Goal: Ask a question

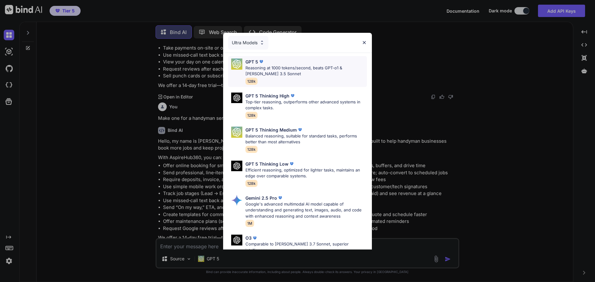
scroll to position [540, 0]
click at [316, 107] on p "Top-tier reasoning, outperforms other advanced systems in complex tasks." at bounding box center [305, 105] width 121 height 12
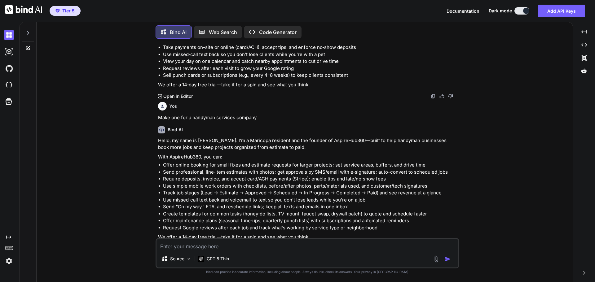
click at [29, 46] on icon at bounding box center [28, 47] width 3 height 3
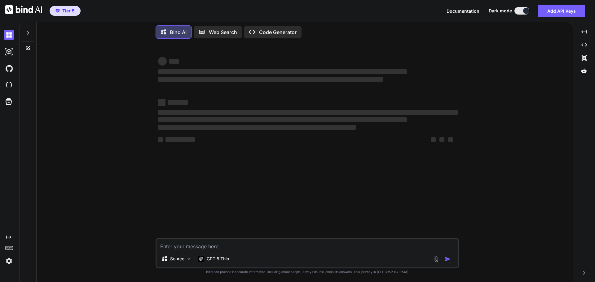
type textarea "x"
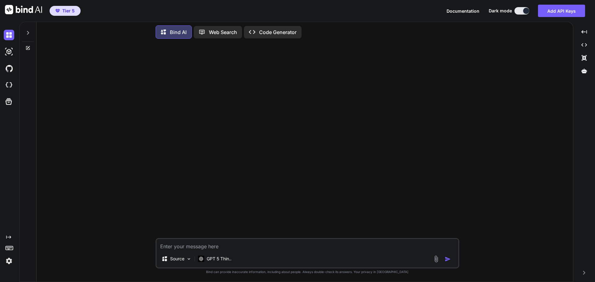
click at [235, 247] on textarea at bounding box center [307, 244] width 302 height 11
type textarea "I"
type textarea "x"
type textarea "I"
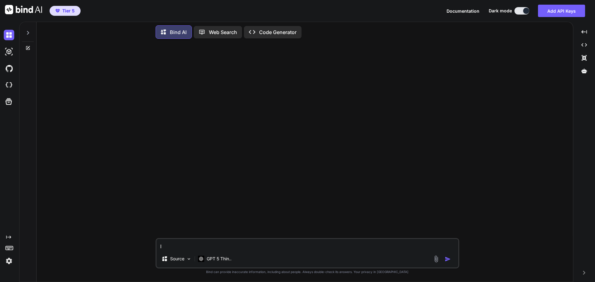
type textarea "x"
type textarea "I w"
type textarea "x"
type textarea "I wa"
type textarea "x"
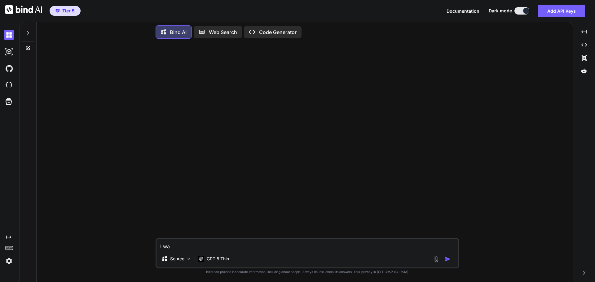
type textarea "I wan"
type textarea "x"
type textarea "I want"
type textarea "x"
type textarea "I want"
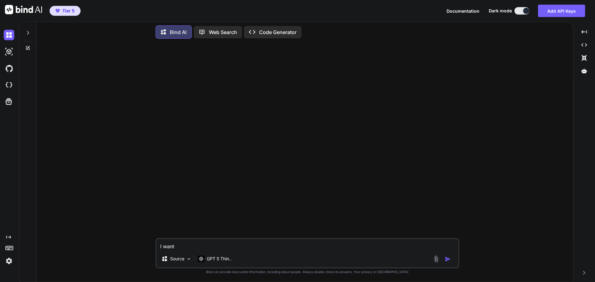
type textarea "x"
type textarea "I want t"
type textarea "x"
type textarea "I want to"
type textarea "x"
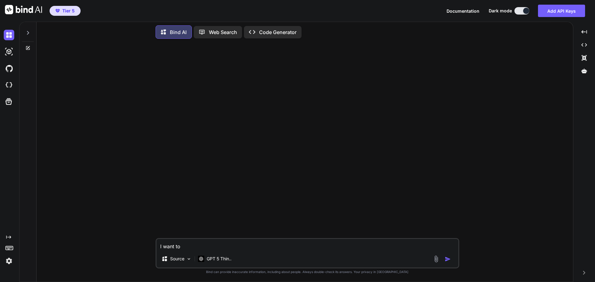
type textarea "I want to"
type textarea "x"
type textarea "I want to m"
type textarea "x"
type textarea "I want to ma"
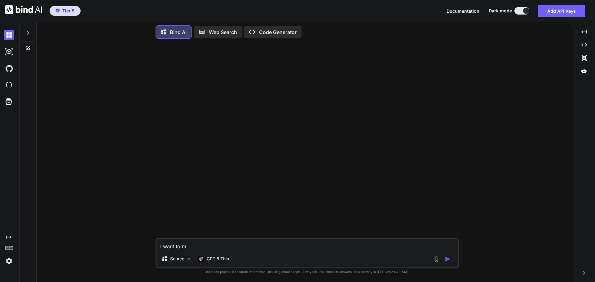
type textarea "x"
type textarea "I want to mak"
type textarea "x"
type textarea "I want to make"
type textarea "x"
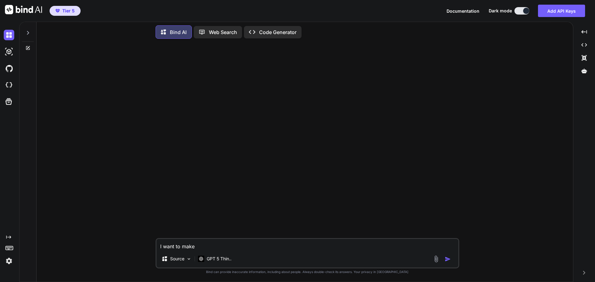
type textarea "I want to make"
type textarea "x"
type textarea "I want to make"
type textarea "x"
type textarea "I want to mak"
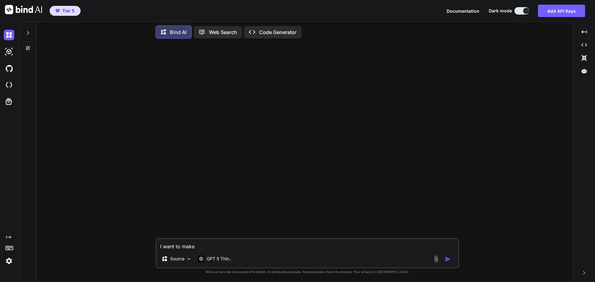
type textarea "x"
type textarea "I want to ma"
type textarea "x"
type textarea "I want to m"
type textarea "x"
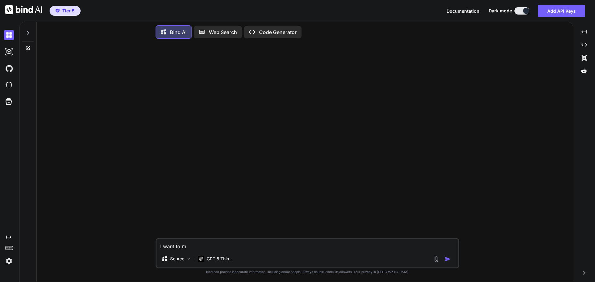
type textarea "I want to"
type textarea "x"
type textarea "I want to"
type textarea "x"
type textarea "I want t"
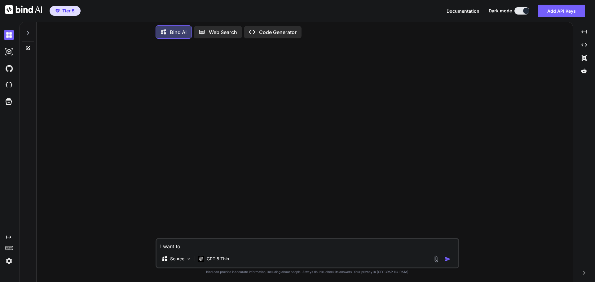
type textarea "x"
type textarea "I want"
type textarea "x"
type textarea "I want"
type textarea "x"
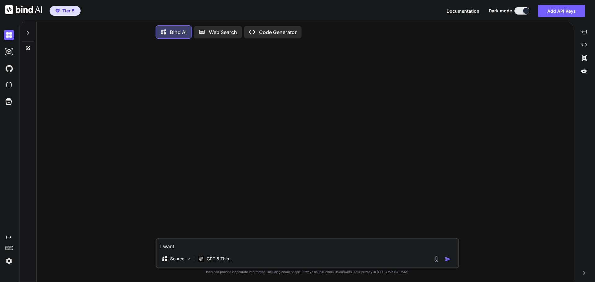
type textarea "I wan"
type textarea "x"
type textarea "I wa"
type textarea "x"
type textarea "I w"
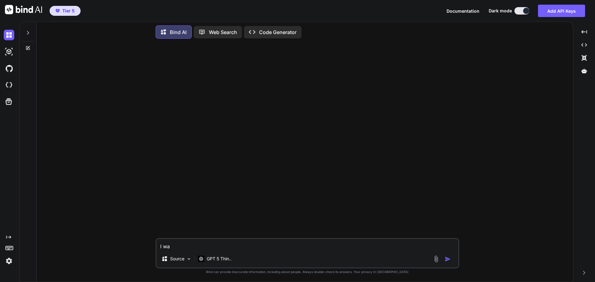
type textarea "x"
type textarea "I"
type textarea "x"
type textarea "I"
type textarea "x"
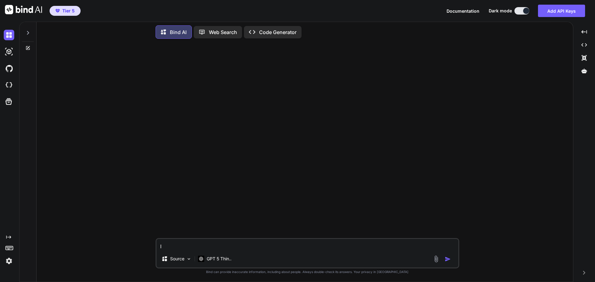
type textarea "x"
type textarea "M"
type textarea "x"
type textarea "My"
type textarea "x"
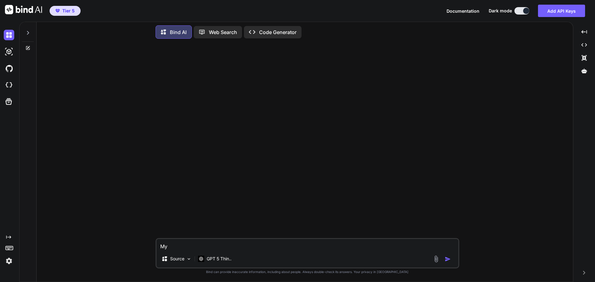
type textarea "My"
type textarea "x"
type textarea "My n"
type textarea "x"
type textarea "My na"
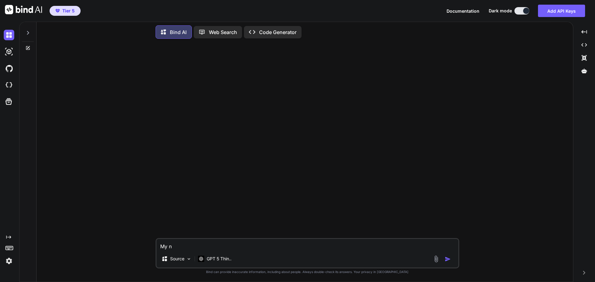
type textarea "x"
type textarea "My nam"
type textarea "x"
type textarea "My name"
type textarea "x"
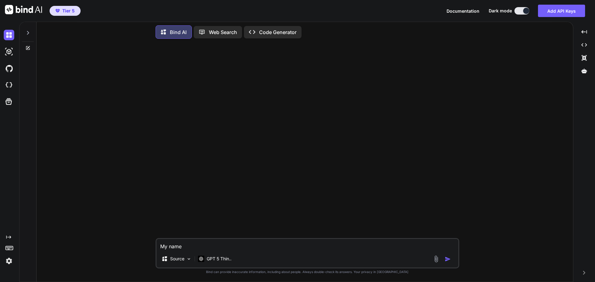
type textarea "My name"
type textarea "x"
type textarea "My name i"
type textarea "x"
type textarea "My name is"
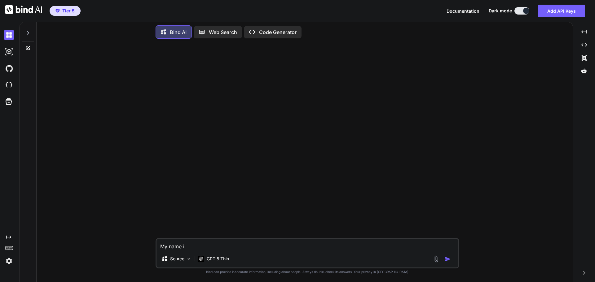
type textarea "x"
type textarea "My name is"
type textarea "x"
type textarea "My name is J"
type textarea "x"
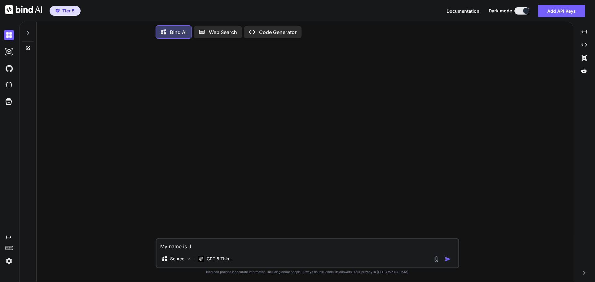
type textarea "My name is [PERSON_NAME]"
type textarea "x"
type textarea "My name is [PERSON_NAME]"
type textarea "x"
type textarea "My name is [PERSON_NAME]"
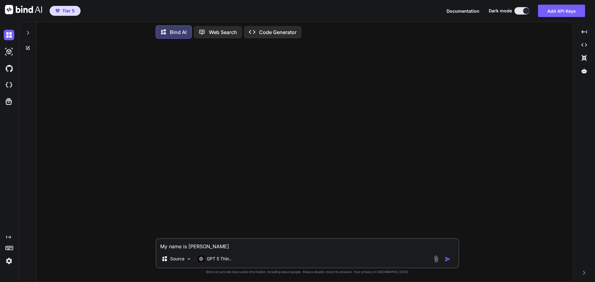
type textarea "x"
type textarea "My name is [PERSON_NAME]"
type textarea "x"
type textarea "My name is [PERSON_NAME]"
type textarea "x"
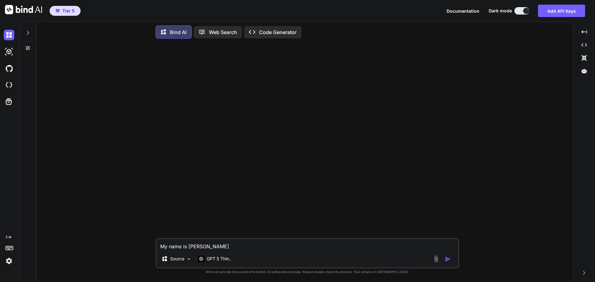
type textarea "My name is [PERSON_NAME]"
type textarea "x"
type textarea "My name is [PERSON_NAME]"
type textarea "x"
type textarea "My name is [PERSON_NAME]"
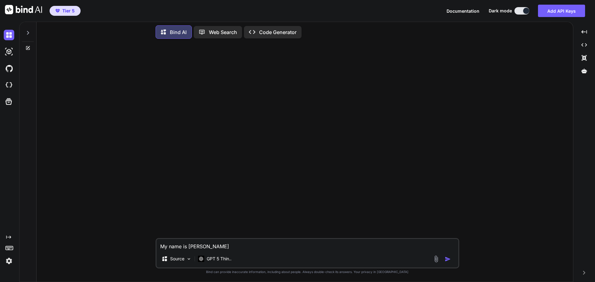
type textarea "x"
type textarea "My name is [PERSON_NAME]"
type textarea "x"
type textarea "My name is [PERSON_NAME]"
type textarea "x"
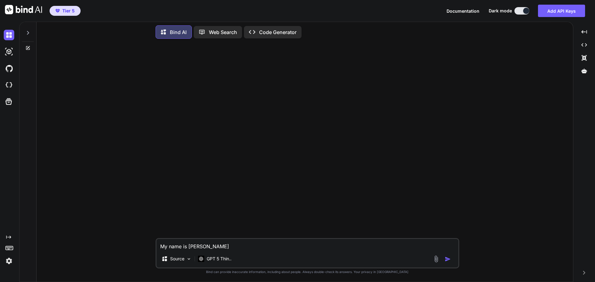
type textarea "My name is [PERSON_NAME]"
type textarea "x"
type textarea "My name is [PERSON_NAME]"
type textarea "x"
type textarea "My name is [PERSON_NAME]"
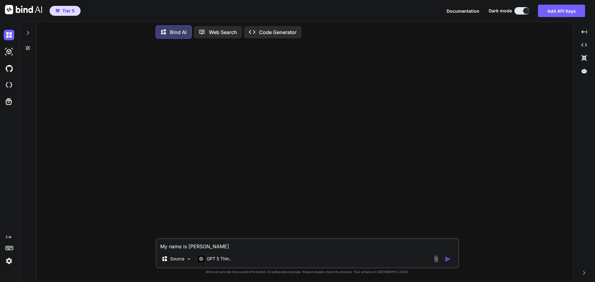
type textarea "x"
type textarea "My name is [PERSON_NAME]"
type textarea "x"
type textarea "My name is [PERSON_NAME]"
type textarea "x"
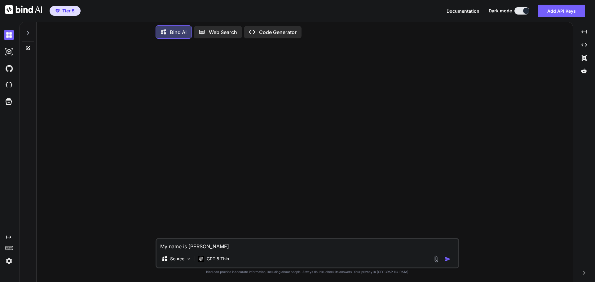
type textarea "My name is [PERSON_NAME]"
type textarea "x"
type textarea "My name is [PERSON_NAME]"
type textarea "x"
type textarea "My name is [PERSON_NAME]"
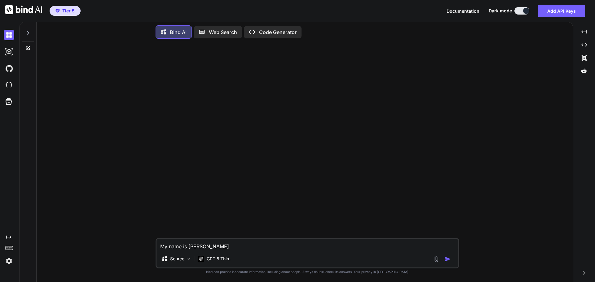
type textarea "x"
type textarea "My name is [PERSON_NAME]"
type textarea "x"
type textarea "My name is [PERSON_NAME]"
type textarea "x"
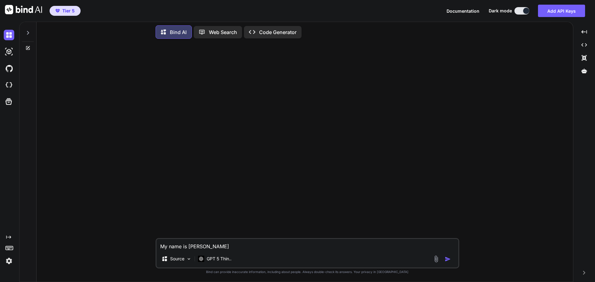
type textarea "My name is [PERSON_NAME] a"
type textarea "x"
type textarea "My name is [PERSON_NAME] an"
type textarea "x"
type textarea "My name is [PERSON_NAME] and"
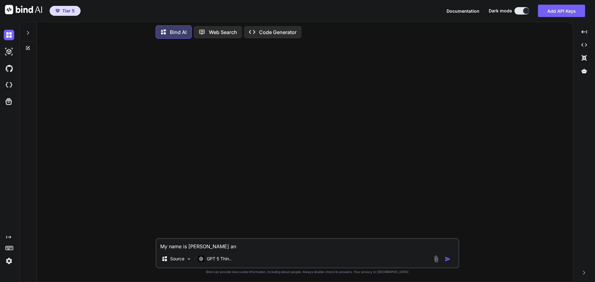
type textarea "x"
type textarea "My name is [PERSON_NAME] and"
type textarea "x"
type textarea "My name is [PERSON_NAME] and I"
type textarea "x"
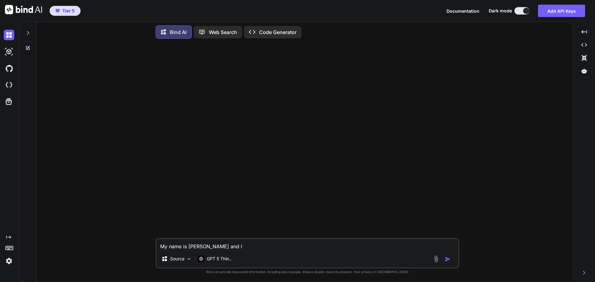
type textarea "My name is [PERSON_NAME] and I"
type textarea "x"
type textarea "My name is [PERSON_NAME] and I o"
type textarea "x"
type textarea "My name is [PERSON_NAME] and I ow"
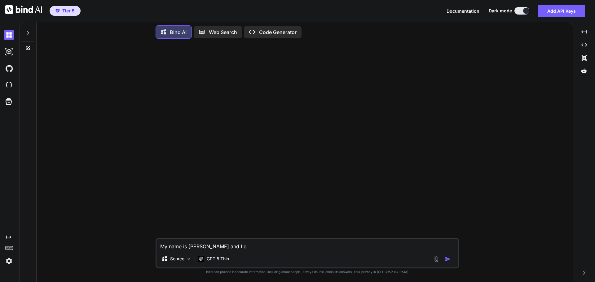
type textarea "x"
type textarea "My name is [PERSON_NAME] and I own"
type textarea "x"
type textarea "My name is [PERSON_NAME] and I own"
type textarea "x"
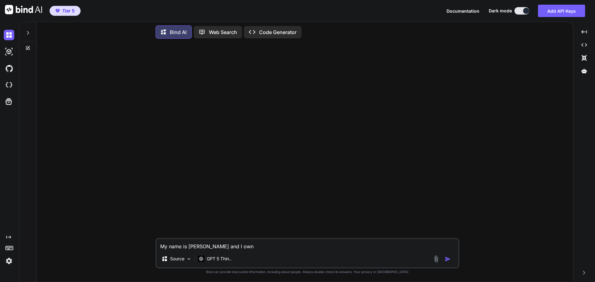
type textarea "My name is [PERSON_NAME] and I own A"
type textarea "x"
type textarea "My name is [PERSON_NAME] and I own As"
type textarea "x"
type textarea "My name is [PERSON_NAME] and I own Asp"
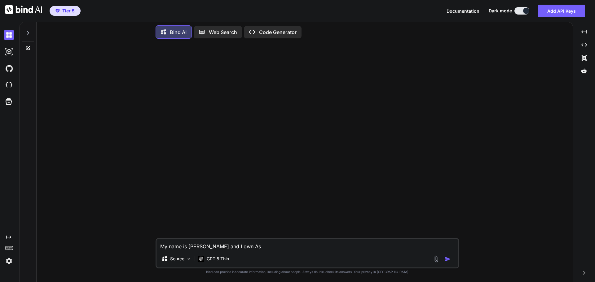
type textarea "x"
type textarea "My name is [PERSON_NAME] and I own Aspi"
type textarea "x"
type textarea "My name is [PERSON_NAME] and I own Aspir"
type textarea "x"
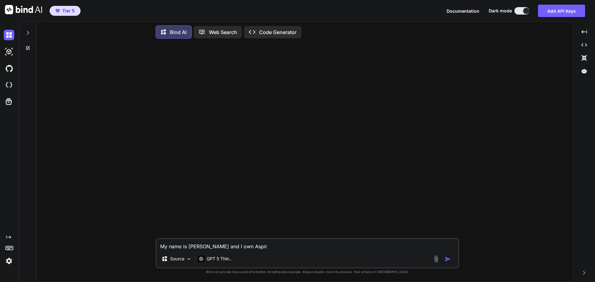
type textarea "My name is [PERSON_NAME] and I own Aspire"
type textarea "x"
type textarea "My name is [PERSON_NAME] and I own Aspire"
type textarea "x"
type textarea "My name is [PERSON_NAME] and I own Aspire C"
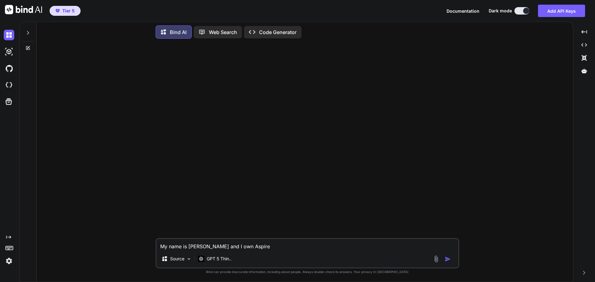
type textarea "x"
type textarea "My name is [PERSON_NAME] and I own Aspire Cr"
type textarea "x"
type textarea "My name is [PERSON_NAME] and I own Aspire Cre"
type textarea "x"
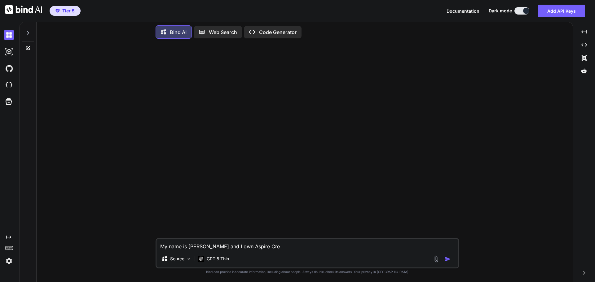
type textarea "My name is [PERSON_NAME] and I own Aspire Crea"
type textarea "x"
type textarea "My name is [PERSON_NAME] and I own Aspire Creat"
type textarea "x"
type textarea "My name is [PERSON_NAME] and I own Aspire Creati"
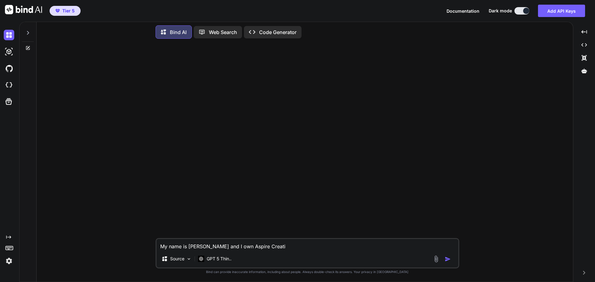
type textarea "x"
type textarea "My name is [PERSON_NAME] and I own Aspire Creativ"
type textarea "x"
type textarea "My name is [PERSON_NAME] and I own Aspire Creative"
type textarea "x"
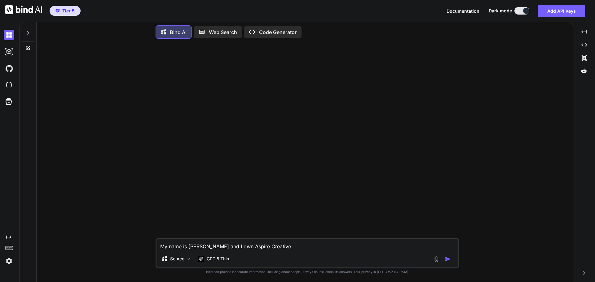
type textarea "My name is [PERSON_NAME] and I own Aspire Creative"
type textarea "x"
type textarea "My name is [PERSON_NAME] and I own Aspire Creative S"
type textarea "x"
type textarea "My name is [PERSON_NAME] and I own Aspire Creative So"
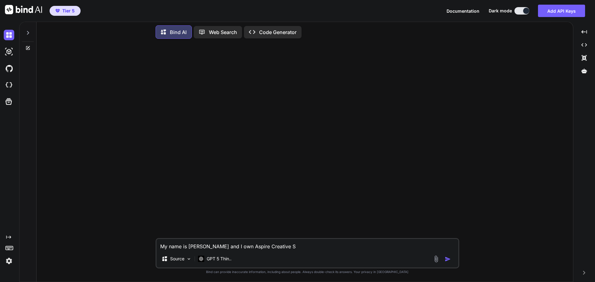
type textarea "x"
type textarea "My name is [PERSON_NAME] and I own Aspire Creative Sol"
type textarea "x"
type textarea "My name is [PERSON_NAME] and I own Aspire Creative Solu"
type textarea "x"
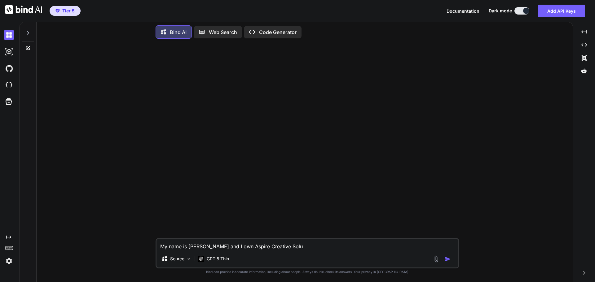
type textarea "My name is [PERSON_NAME] and I own Aspire Creative Solut"
type textarea "x"
type textarea "My name is [PERSON_NAME] and I own Aspire Creative Soluti"
type textarea "x"
type textarea "My name is [PERSON_NAME] and I own Aspire Creative Solutio"
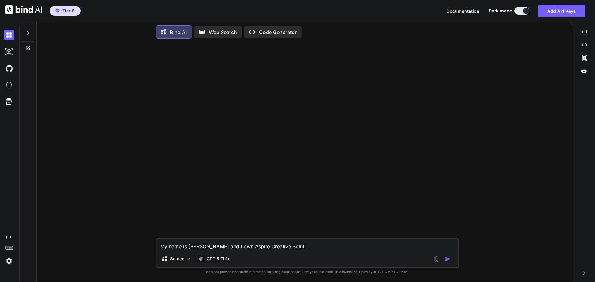
type textarea "x"
type textarea "My name is [PERSON_NAME] and I own Aspire Creative Solution"
type textarea "x"
type textarea "My name is [PERSON_NAME] and I own Aspire Creative Solutions"
type textarea "x"
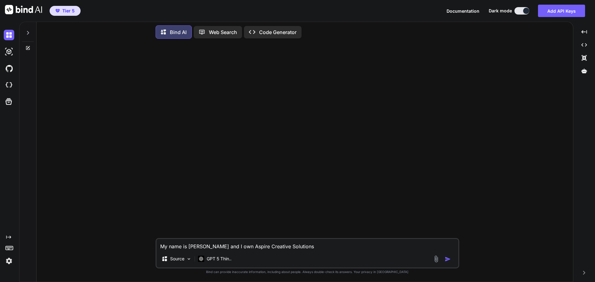
type textarea "My name is [PERSON_NAME] and I own Aspire Creative Solutions"
type textarea "x"
type textarea "My name is [PERSON_NAME] and I own Aspire Creative Solutions L"
type textarea "x"
type textarea "My name is [PERSON_NAME] and I own Aspire Creative Solutions LL"
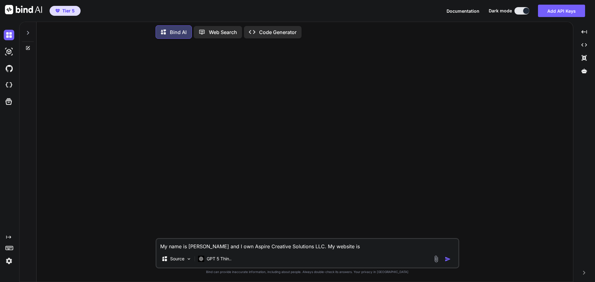
click at [218, 30] on p "Web Search" at bounding box center [223, 31] width 28 height 7
click at [378, 245] on textarea "My name is [PERSON_NAME] and I own Aspire Creative Solutions LLC. My website is" at bounding box center [307, 244] width 302 height 11
